Goal: Information Seeking & Learning: Compare options

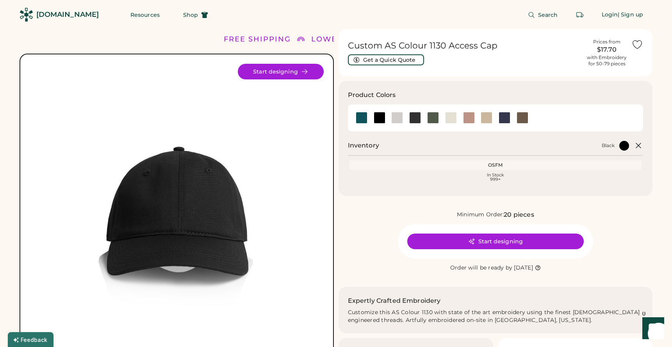
scroll to position [5, 0]
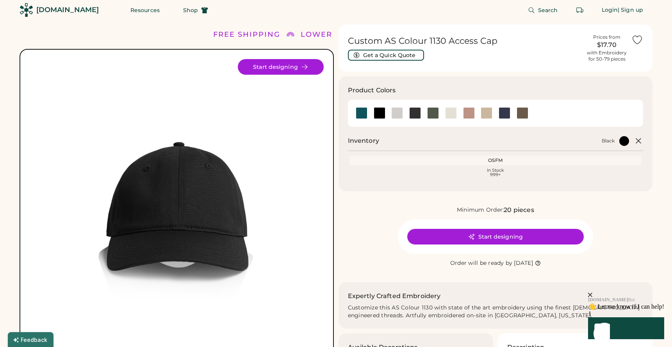
click at [410, 110] on div at bounding box center [415, 113] width 12 height 12
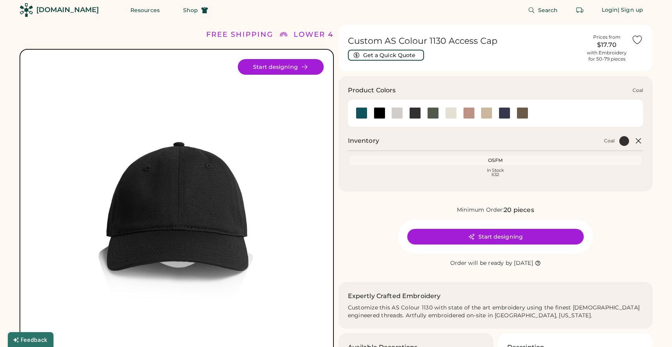
click at [419, 114] on div at bounding box center [415, 113] width 12 height 12
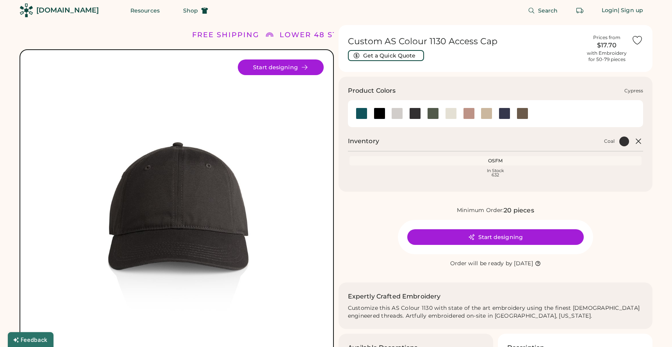
click at [441, 112] on div at bounding box center [433, 113] width 18 height 12
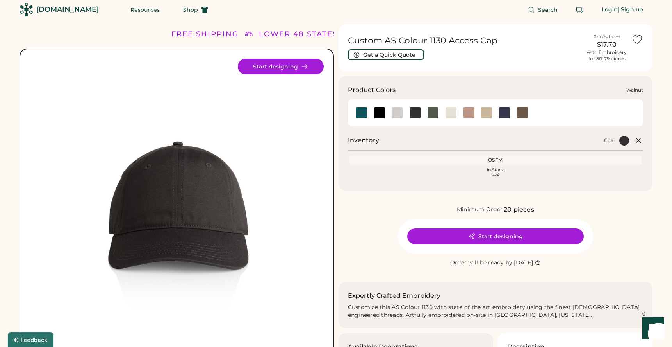
click at [521, 111] on div at bounding box center [523, 113] width 12 height 12
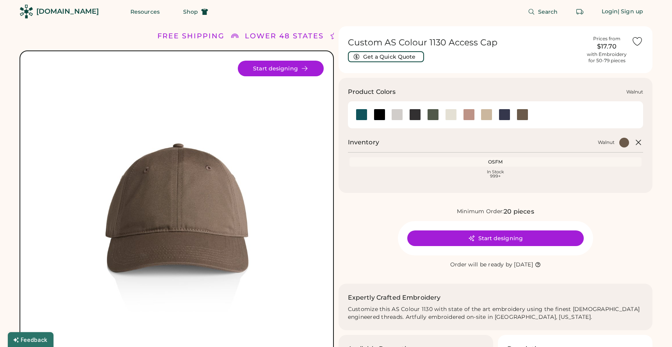
click at [527, 115] on div at bounding box center [523, 115] width 12 height 12
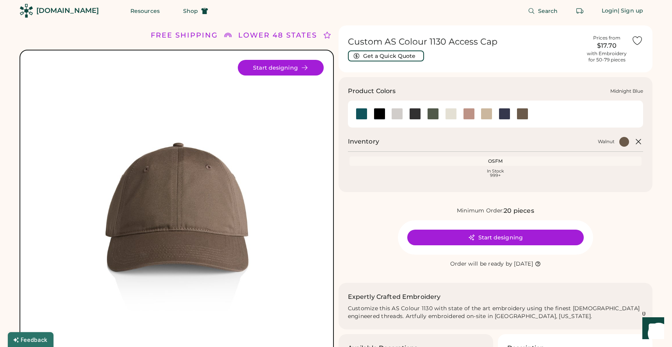
click at [507, 114] on div at bounding box center [505, 114] width 12 height 12
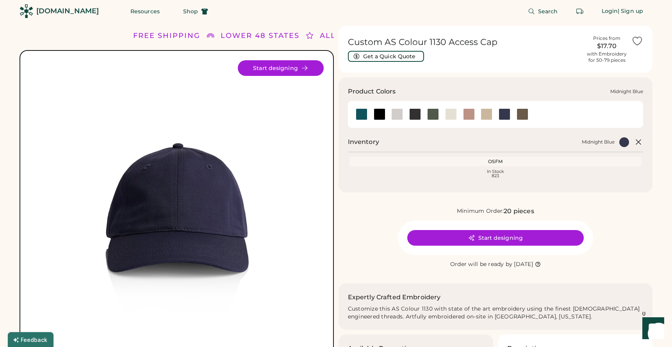
click at [506, 113] on div at bounding box center [505, 114] width 12 height 12
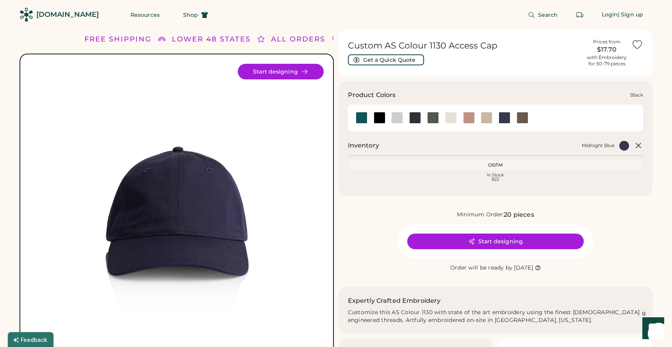
click at [378, 118] on div at bounding box center [380, 118] width 12 height 12
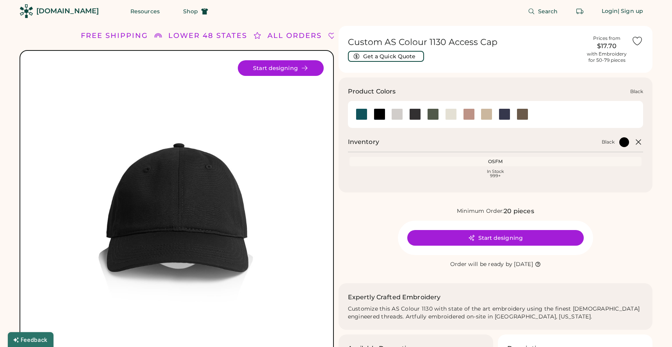
scroll to position [4, 0]
click at [498, 113] on div at bounding box center [505, 114] width 18 height 12
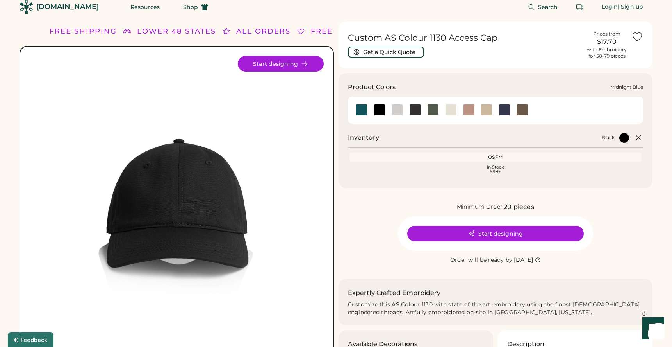
click at [505, 112] on div at bounding box center [505, 110] width 12 height 12
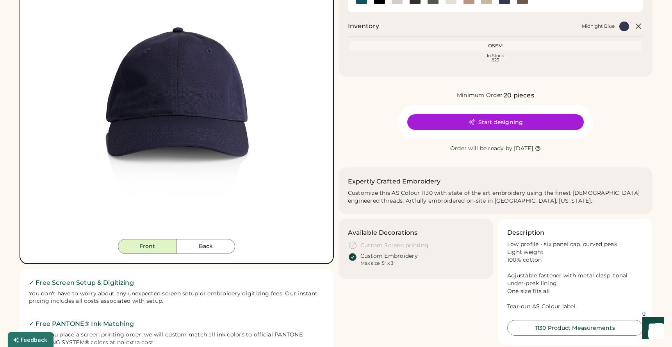
scroll to position [182, 0]
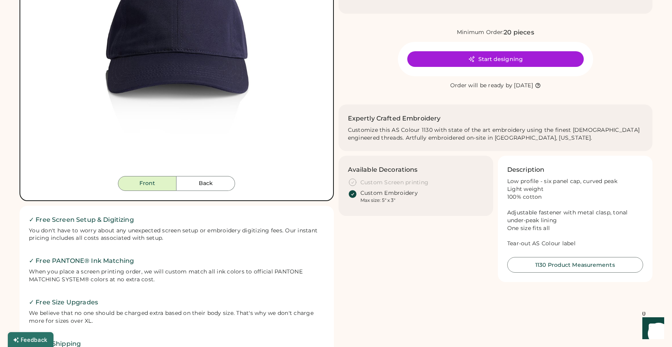
click at [241, 67] on img at bounding box center [177, 29] width 294 height 294
